Goal: Information Seeking & Learning: Learn about a topic

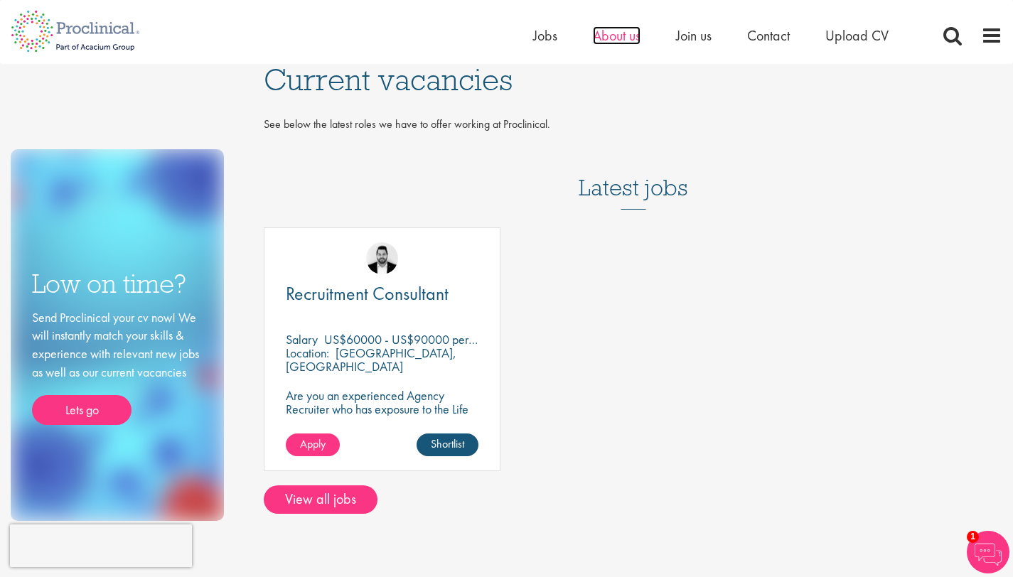
click at [631, 33] on span "About us" at bounding box center [617, 35] width 48 height 18
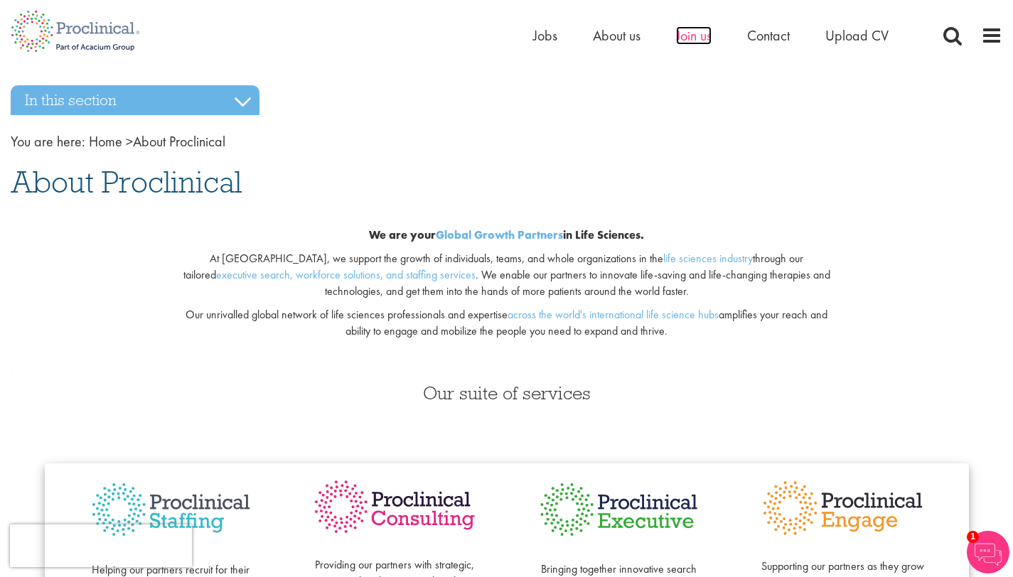
click at [697, 33] on span "Join us" at bounding box center [694, 35] width 36 height 18
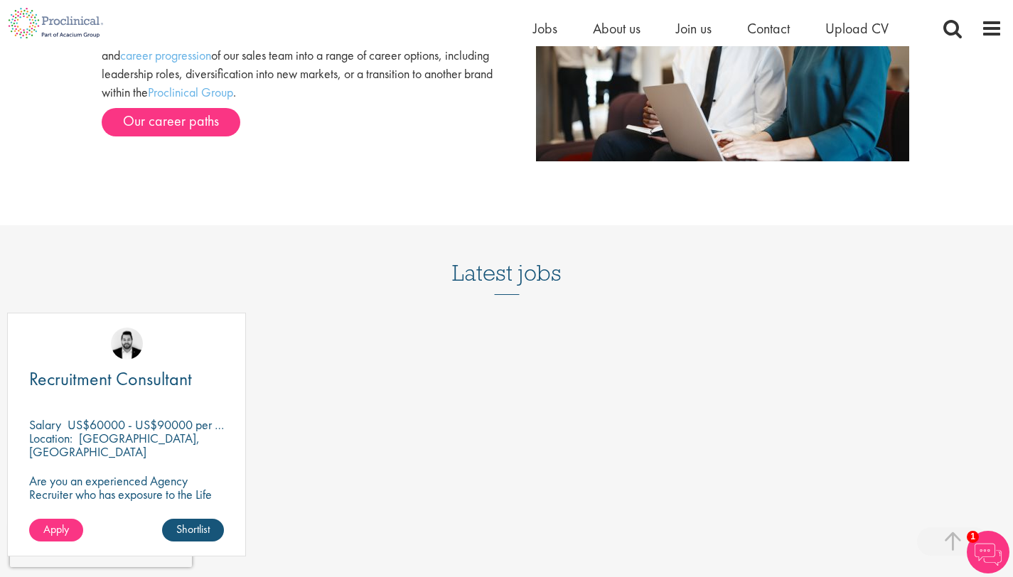
scroll to position [1594, 0]
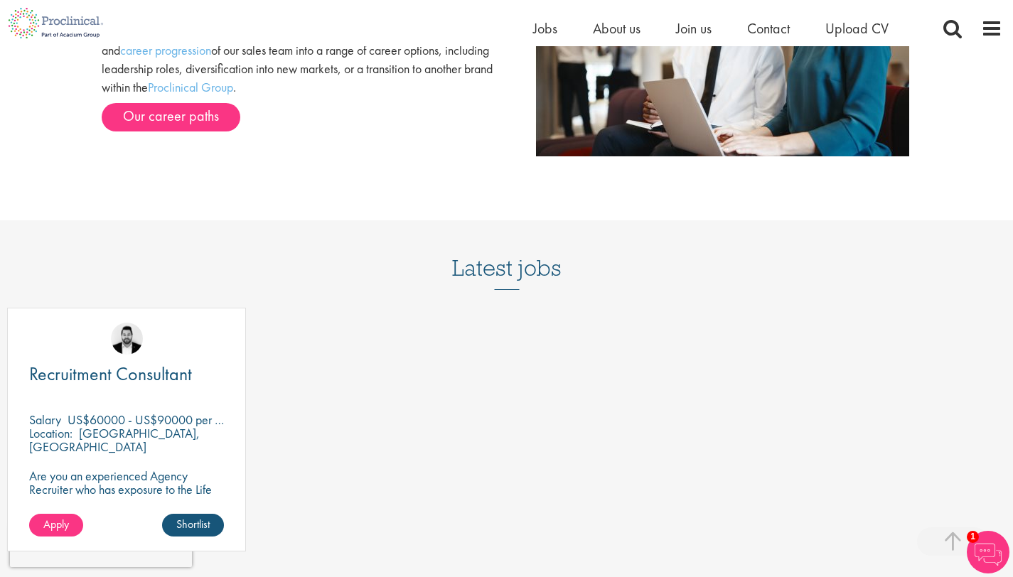
click at [176, 128] on link "Our career paths" at bounding box center [171, 117] width 139 height 28
